Goal: Task Accomplishment & Management: Manage account settings

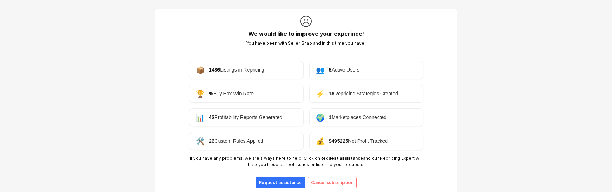
scroll to position [39, 0]
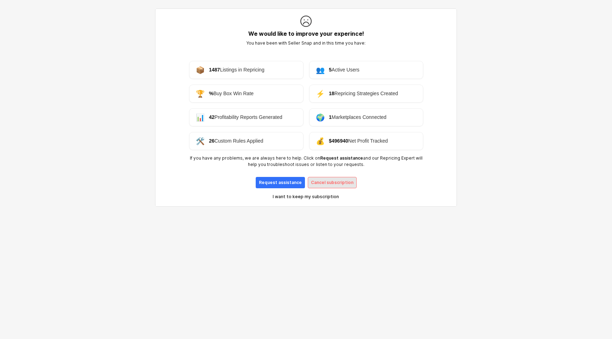
click at [321, 181] on p "Cancel subscription" at bounding box center [332, 183] width 42 height 6
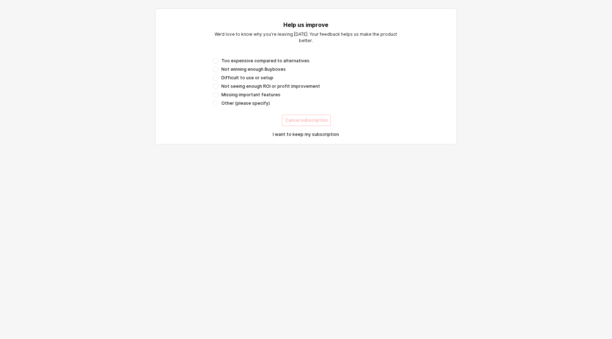
click at [270, 82] on div "Too expensive compared to alternatives Not winning enough Buyboxes Difficult to…" at bounding box center [306, 82] width 186 height 48
click at [256, 77] on span "Difficult to use or setup" at bounding box center [247, 78] width 52 height 6
click at [294, 123] on p "Cancel subscription" at bounding box center [306, 121] width 42 height 6
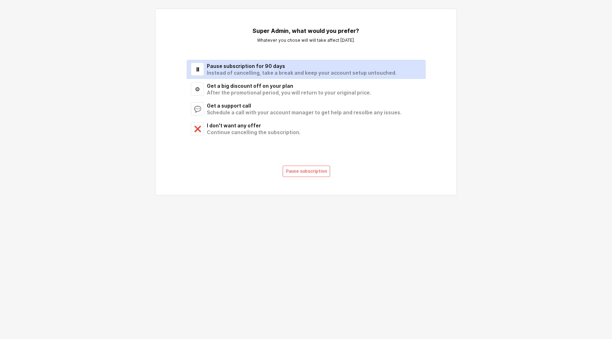
click at [236, 72] on div "Instead of cancelling, take a break and keep your account setup untouched." at bounding box center [312, 72] width 210 height 7
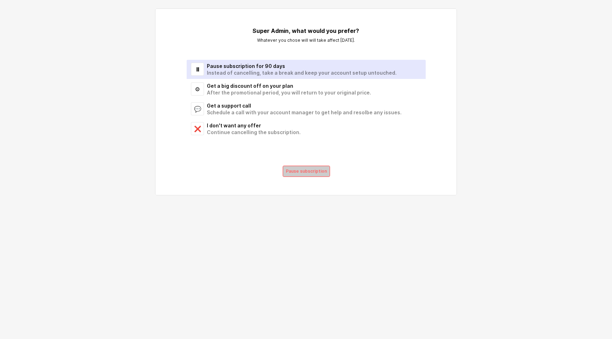
click at [297, 173] on p "Pause subscription" at bounding box center [306, 172] width 41 height 6
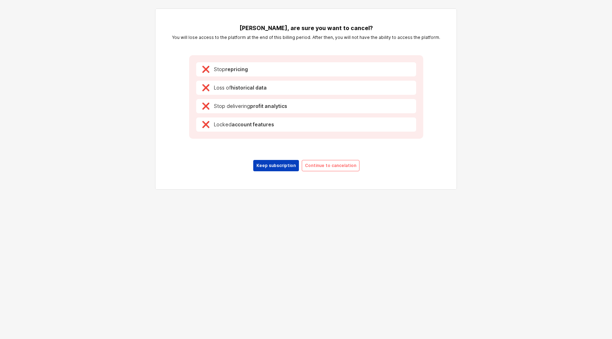
click at [283, 166] on p "Keep subscription" at bounding box center [275, 166] width 39 height 6
click at [326, 165] on p "Continue to cancelation" at bounding box center [330, 166] width 51 height 6
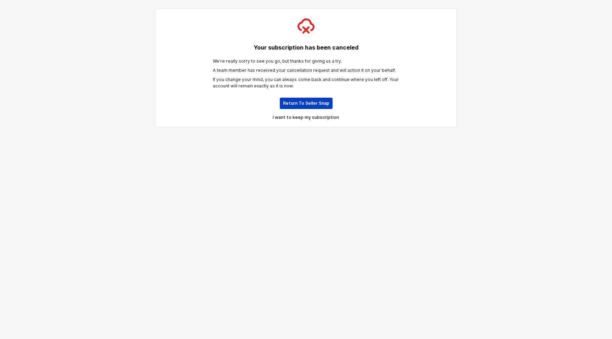
click at [291, 102] on p "Return To Seller Snap" at bounding box center [306, 104] width 46 height 6
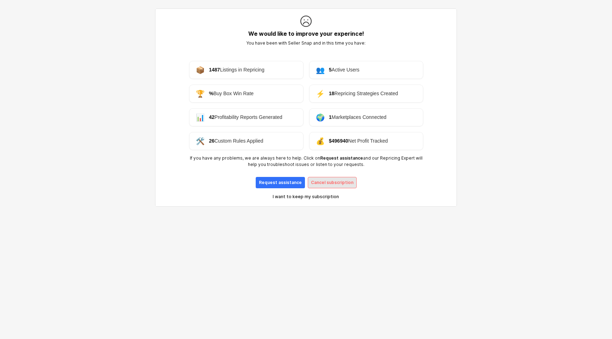
click at [330, 182] on p "Cancel subscription" at bounding box center [332, 183] width 42 height 6
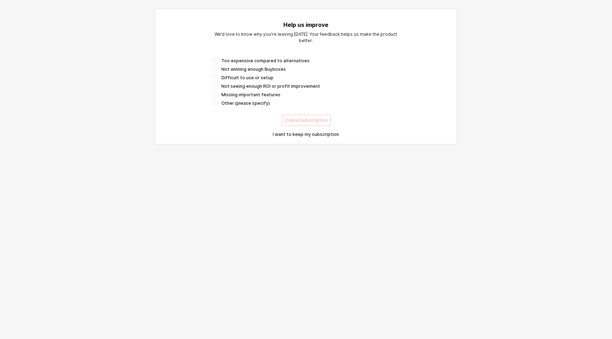
click at [263, 85] on span "Not seeing enough ROI or profit improvement" at bounding box center [270, 87] width 99 height 6
click at [294, 117] on div "Cancel subscription" at bounding box center [306, 120] width 42 height 11
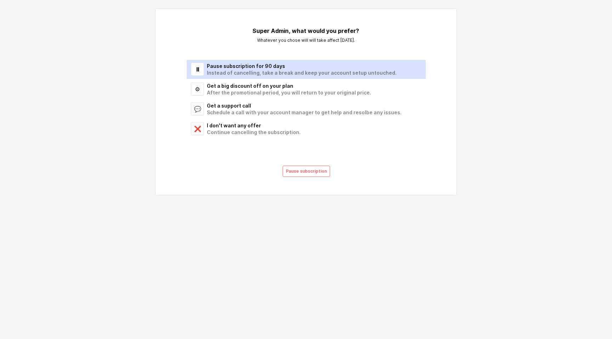
click at [227, 64] on div "Pause subscription for 90 days" at bounding box center [312, 66] width 210 height 7
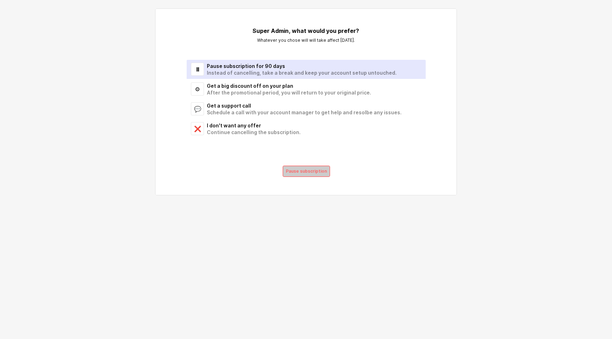
click at [307, 167] on div "Pause subscription" at bounding box center [306, 171] width 41 height 11
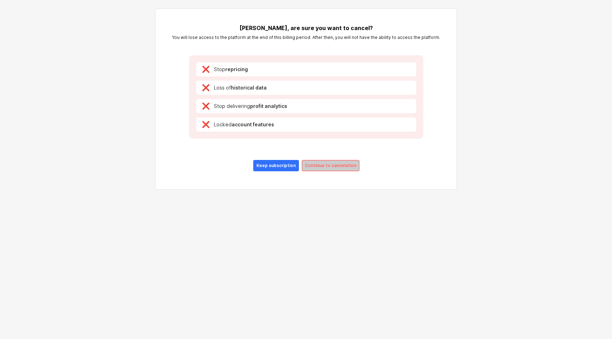
click at [314, 169] on div "Continue to cancelation" at bounding box center [330, 165] width 51 height 11
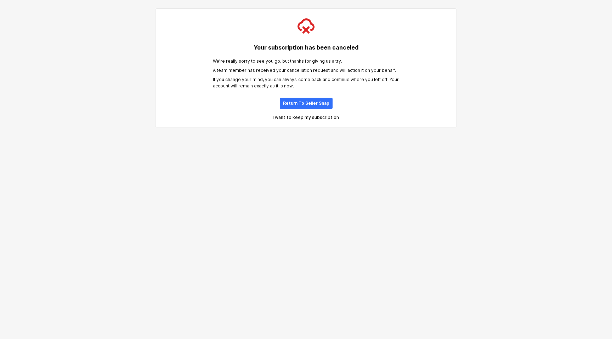
click at [295, 94] on div "Your subscription has been canceled We’re really sorry to see you go, but thank…" at bounding box center [306, 52] width 296 height 85
click at [299, 104] on p "Return To Seller Snap" at bounding box center [306, 104] width 46 height 6
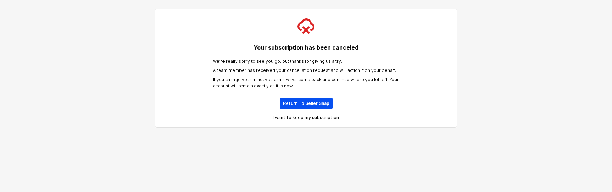
click at [307, 106] on p "Return To Seller Snap" at bounding box center [306, 104] width 46 height 6
click at [309, 116] on p "I want to keep my subscription" at bounding box center [306, 118] width 66 height 6
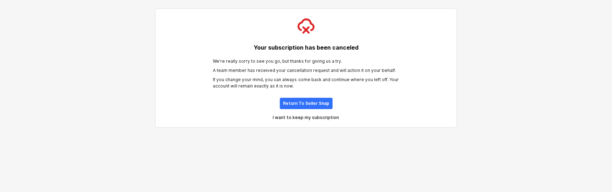
click at [302, 119] on p "I want to keep my subscription" at bounding box center [306, 118] width 66 height 6
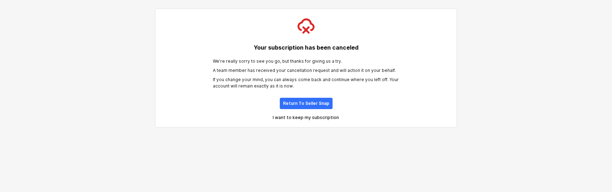
click at [302, 119] on p "I want to keep my subscription" at bounding box center [306, 118] width 66 height 6
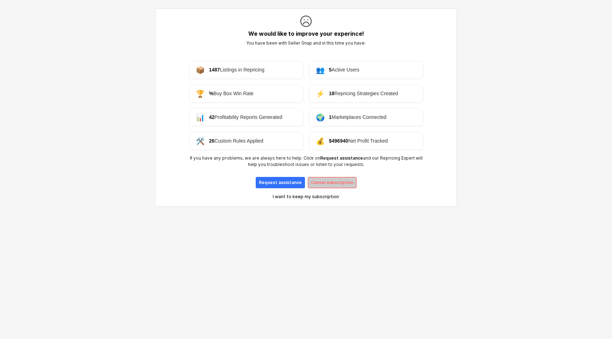
click at [319, 184] on p "Cancel subscription" at bounding box center [332, 183] width 42 height 6
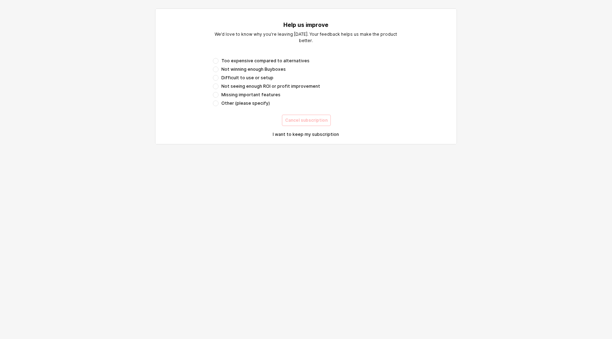
click at [267, 92] on span "Missing important features" at bounding box center [250, 95] width 59 height 6
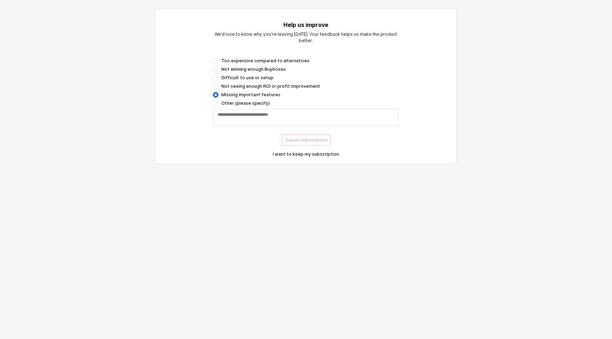
click at [255, 78] on span "Difficult to use or setup" at bounding box center [247, 78] width 52 height 6
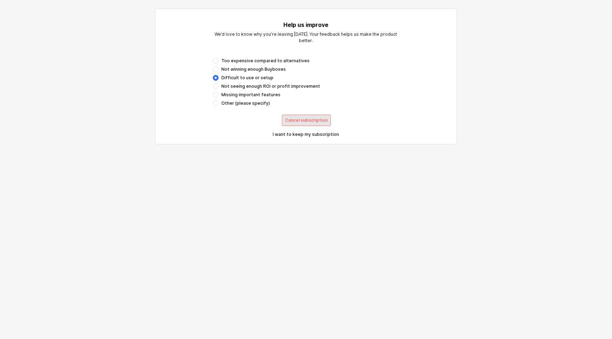
click at [301, 124] on div "Cancel subscription" at bounding box center [306, 120] width 42 height 11
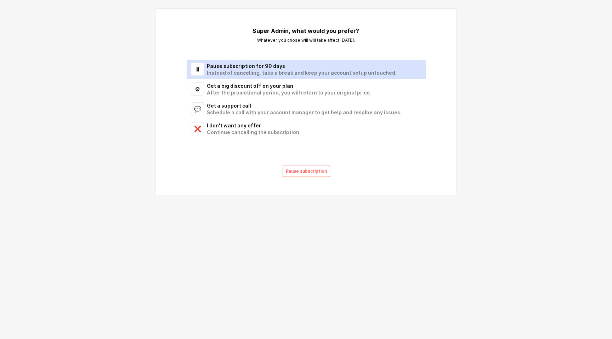
click at [236, 67] on div "Pause subscription for 90 days" at bounding box center [312, 66] width 210 height 7
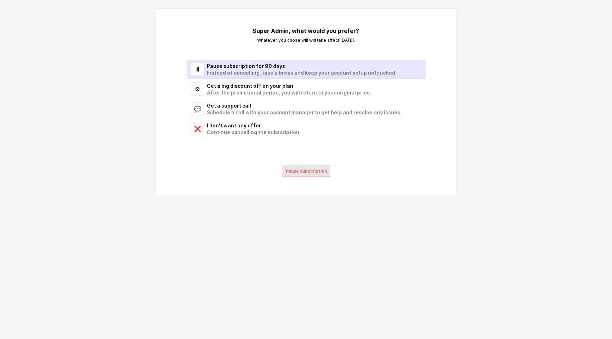
click at [324, 176] on div "Pause subscription" at bounding box center [306, 171] width 41 height 11
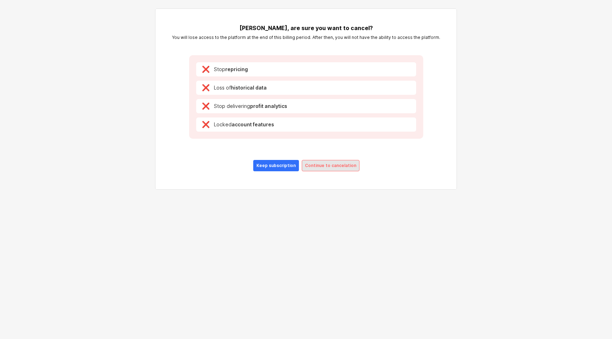
click at [310, 164] on p "Continue to cancelation" at bounding box center [330, 166] width 51 height 6
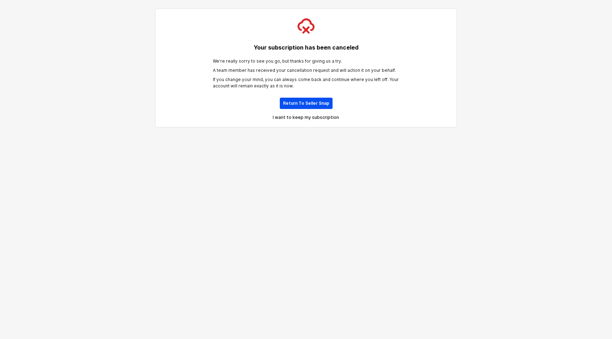
click at [290, 100] on div "Return To Seller Snap" at bounding box center [306, 103] width 46 height 11
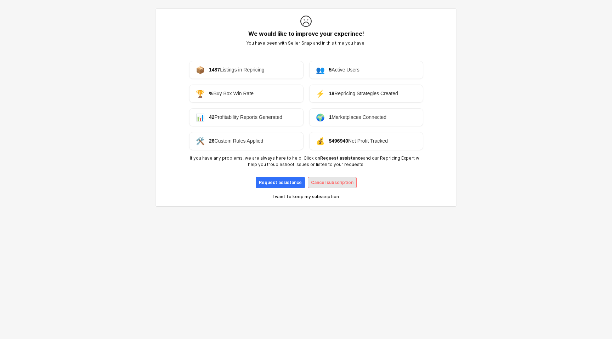
click at [324, 180] on p "Cancel subscription" at bounding box center [332, 183] width 42 height 6
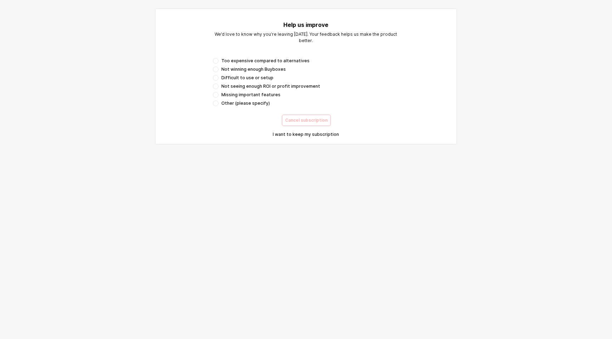
click at [254, 74] on div "Too expensive compared to alternatives Not winning enough Buyboxes Difficult to…" at bounding box center [306, 82] width 186 height 48
click at [249, 72] on div "Too expensive compared to alternatives Not winning enough Buyboxes Difficult to…" at bounding box center [306, 82] width 186 height 48
click at [251, 80] on span "Difficult to use or setup" at bounding box center [247, 78] width 52 height 6
click at [297, 119] on p "Cancel subscription" at bounding box center [306, 121] width 42 height 6
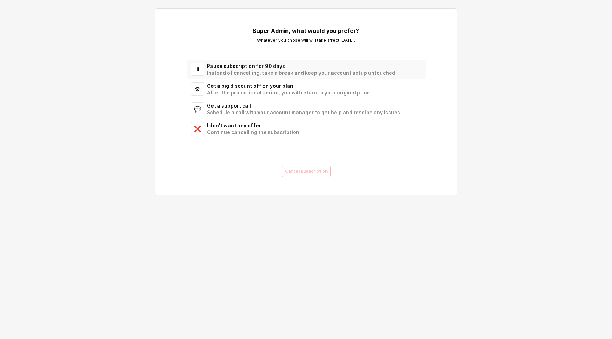
click at [244, 67] on div "Pause subscription for 90 days" at bounding box center [312, 66] width 210 height 7
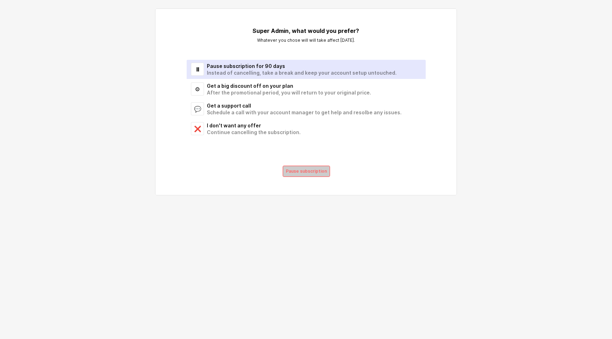
click at [308, 170] on p "Pause subscription" at bounding box center [306, 172] width 41 height 6
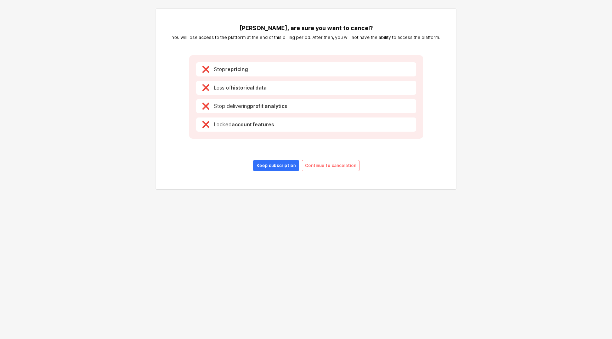
click at [324, 172] on div "Keep subscription Continue to cancelation" at bounding box center [306, 166] width 240 height 14
click at [322, 168] on p "Continue to cancelation" at bounding box center [330, 166] width 51 height 6
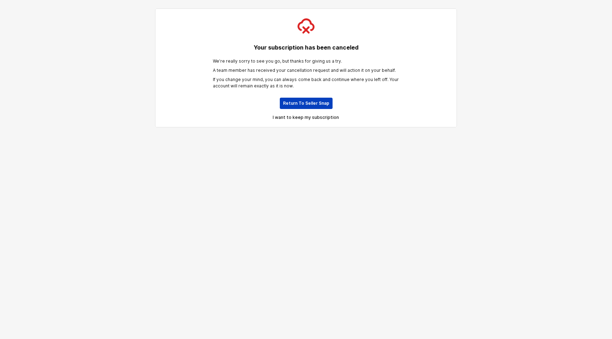
click at [291, 101] on p "Return To Seller Snap" at bounding box center [306, 104] width 46 height 6
click at [296, 118] on p "I want to keep my subscription" at bounding box center [306, 118] width 66 height 6
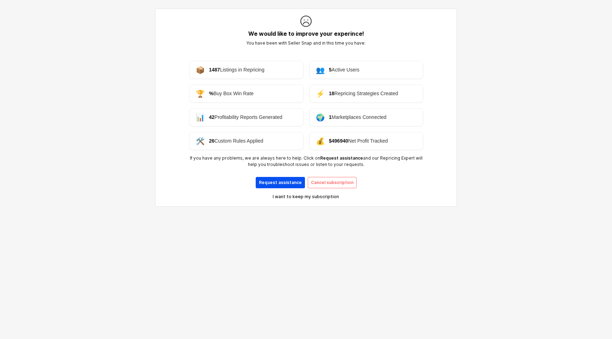
click at [292, 182] on p "Request assistance" at bounding box center [280, 183] width 43 height 6
click at [297, 199] on p "I want to keep my subscription" at bounding box center [306, 197] width 66 height 6
click at [311, 187] on div "Cancel subscription" at bounding box center [332, 182] width 42 height 11
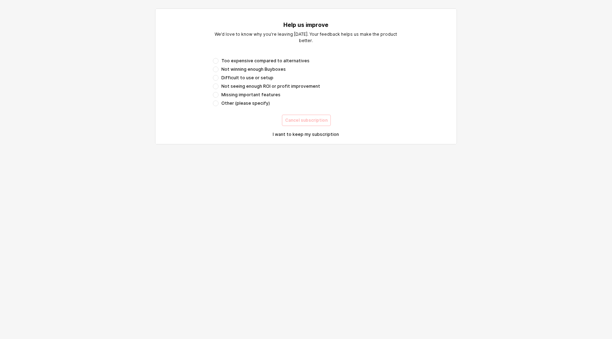
click at [237, 61] on span "Too expensive compared to alternatives" at bounding box center [265, 61] width 88 height 6
click at [239, 74] on div "Too expensive compared to alternatives Not winning enough Buyboxes Difficult to…" at bounding box center [306, 82] width 186 height 48
click at [236, 74] on div "Too expensive compared to alternatives Not winning enough Buyboxes Difficult to…" at bounding box center [306, 82] width 186 height 48
click at [232, 72] on div "Too expensive compared to alternatives Not winning enough Buyboxes Difficult to…" at bounding box center [306, 82] width 186 height 48
click at [232, 74] on div "Too expensive compared to alternatives Not winning enough Buyboxes Difficult to…" at bounding box center [306, 82] width 186 height 48
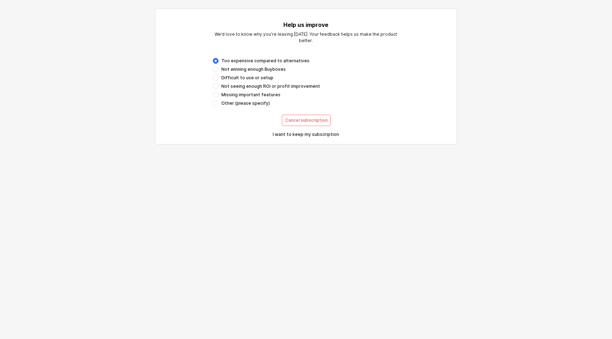
click at [232, 75] on span "Difficult to use or setup" at bounding box center [247, 78] width 52 height 6
click at [215, 69] on div "App Frame" at bounding box center [216, 70] width 6 height 6
click at [215, 85] on div "App Frame" at bounding box center [216, 87] width 6 height 6
click at [230, 93] on span "Missing important features" at bounding box center [250, 95] width 59 height 6
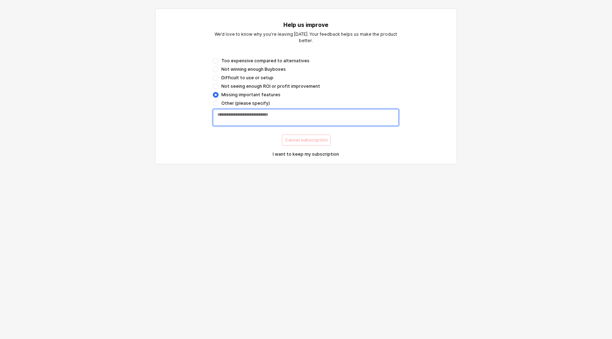
click at [251, 114] on textarea "App Frame" at bounding box center [305, 117] width 177 height 11
type textarea "*****"
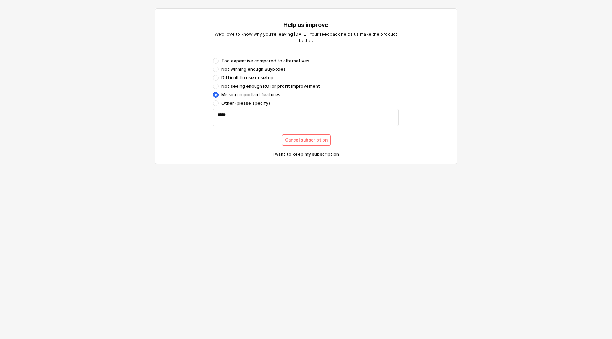
click at [234, 102] on span "Other (please specify)" at bounding box center [245, 104] width 49 height 6
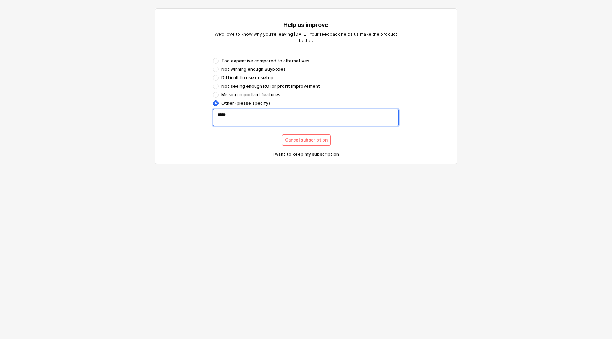
click at [261, 118] on textarea "*****" at bounding box center [305, 117] width 177 height 11
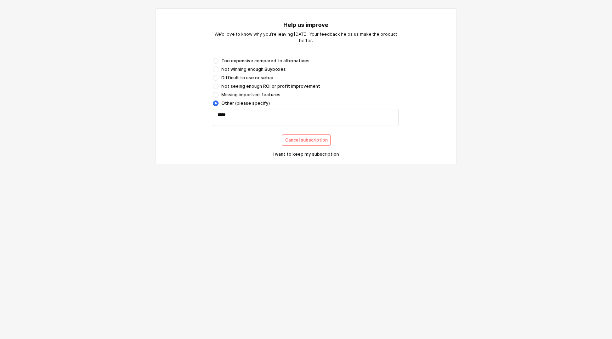
click at [304, 153] on p "I want to keep my subscription" at bounding box center [306, 155] width 66 height 6
click at [296, 137] on div "Cancel subscription" at bounding box center [306, 140] width 42 height 11
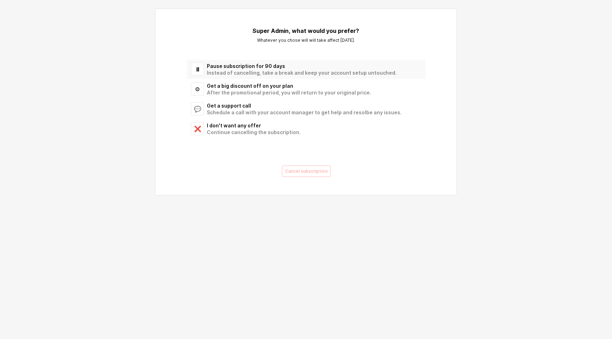
click at [245, 65] on div "Pause subscription for 90 days" at bounding box center [312, 66] width 210 height 7
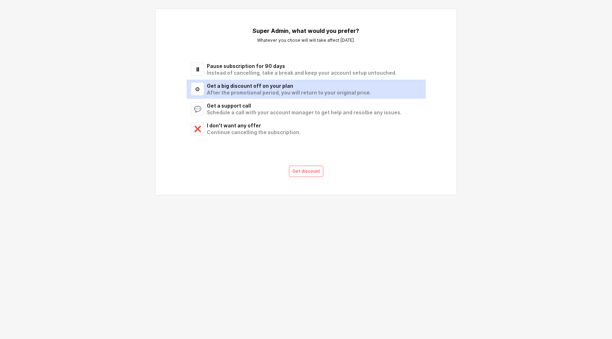
click at [251, 87] on div "Get a big discount off on your plan" at bounding box center [312, 85] width 210 height 7
click at [233, 104] on div "Get a support call" at bounding box center [312, 105] width 210 height 7
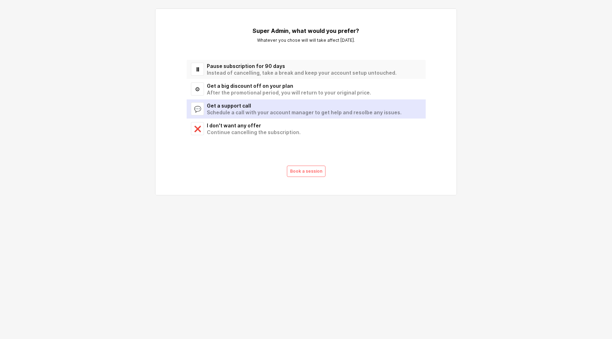
click at [218, 65] on div "Pause subscription for 90 days" at bounding box center [312, 66] width 210 height 7
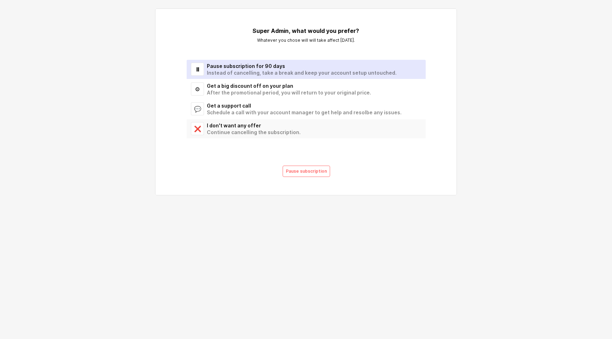
click at [230, 125] on div "I don't want any offer" at bounding box center [312, 125] width 210 height 7
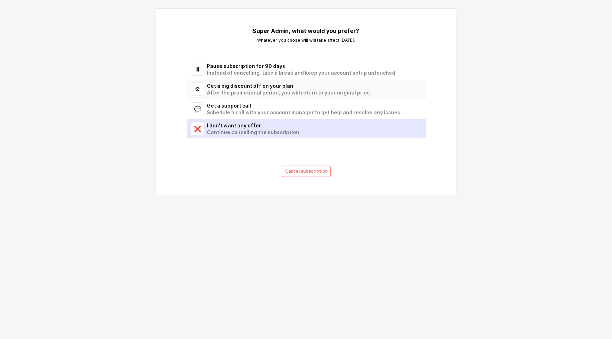
click at [218, 86] on div "Get a big discount off on your plan" at bounding box center [312, 85] width 210 height 7
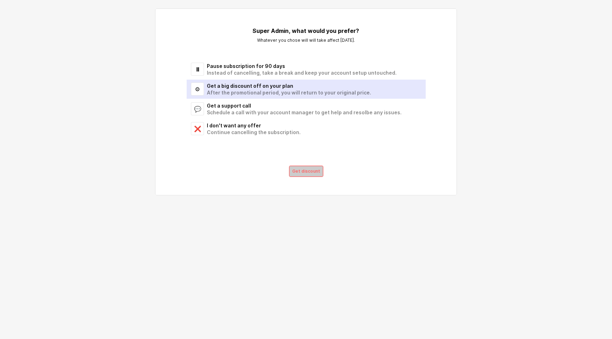
click at [311, 174] on p "Get discount" at bounding box center [306, 172] width 28 height 6
